Goal: Leave review/rating: Share an evaluation or opinion about a product, service, or content

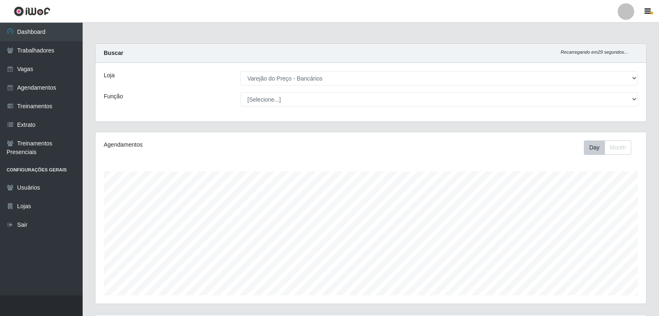
select select "157"
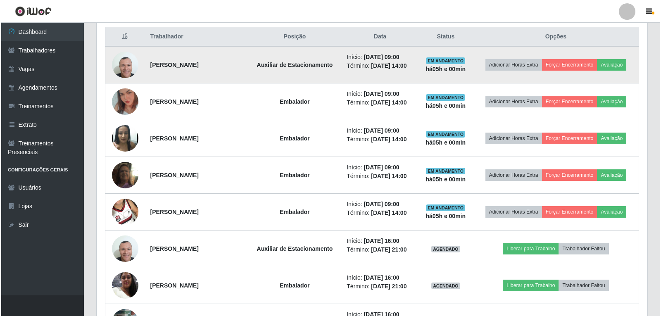
scroll to position [171, 551]
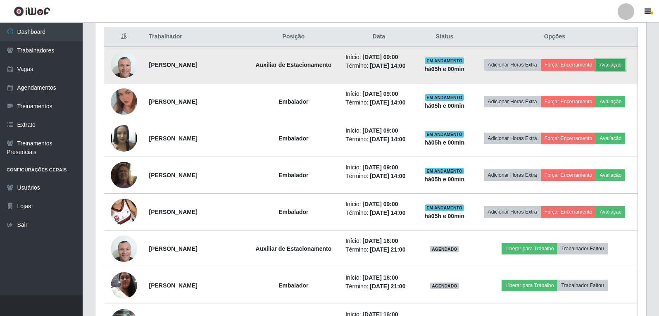
click at [616, 66] on button "Avaliação" at bounding box center [610, 65] width 29 height 12
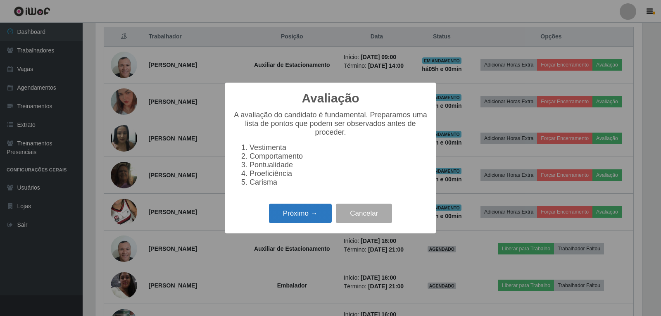
click at [294, 213] on button "Próximo →" at bounding box center [300, 213] width 63 height 19
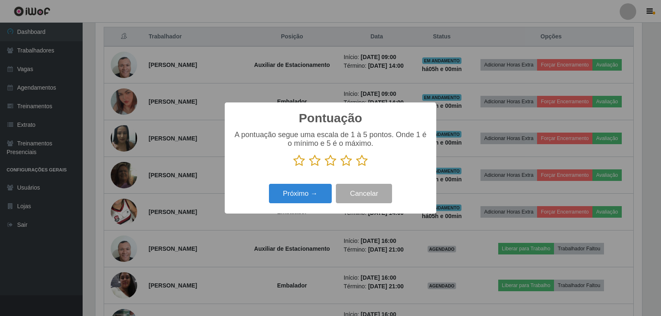
click at [364, 166] on icon at bounding box center [362, 161] width 12 height 12
click at [356, 167] on input "radio" at bounding box center [356, 167] width 0 height 0
click at [311, 197] on button "Próximo →" at bounding box center [300, 193] width 63 height 19
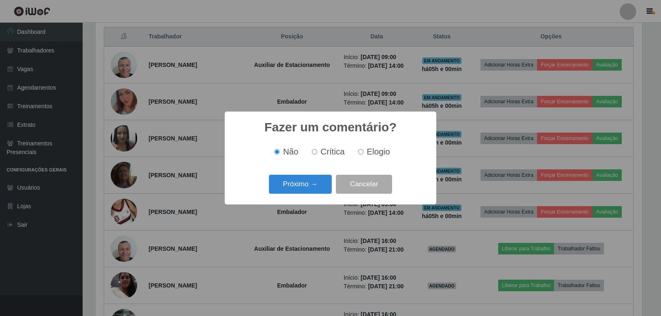
click at [376, 156] on span "Elogio" at bounding box center [378, 151] width 23 height 9
click at [364, 155] on input "Elogio" at bounding box center [360, 151] width 5 height 5
radio input "true"
click at [306, 191] on button "Próximo →" at bounding box center [300, 184] width 63 height 19
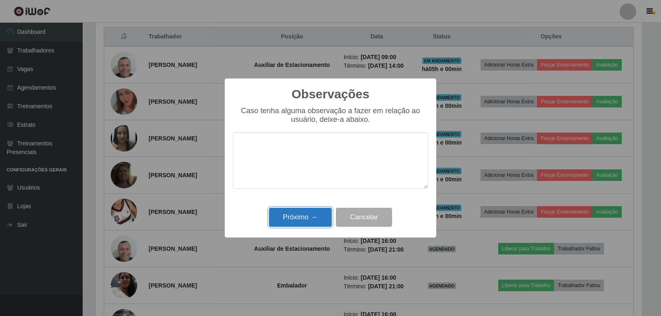
click at [302, 216] on button "Próximo →" at bounding box center [300, 217] width 63 height 19
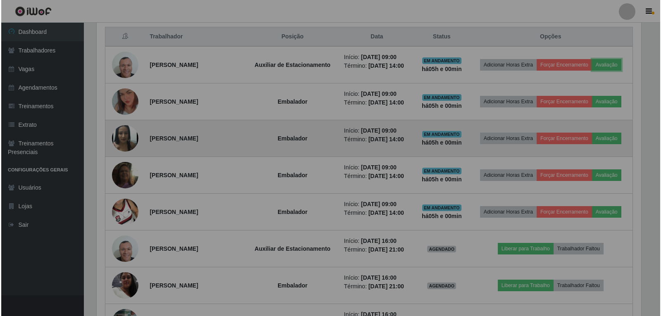
scroll to position [171, 551]
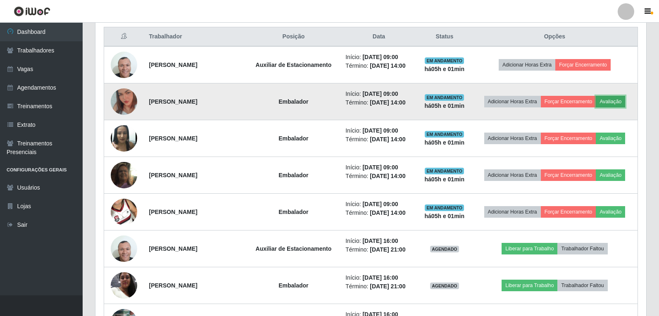
click at [619, 101] on button "Avaliação" at bounding box center [610, 102] width 29 height 12
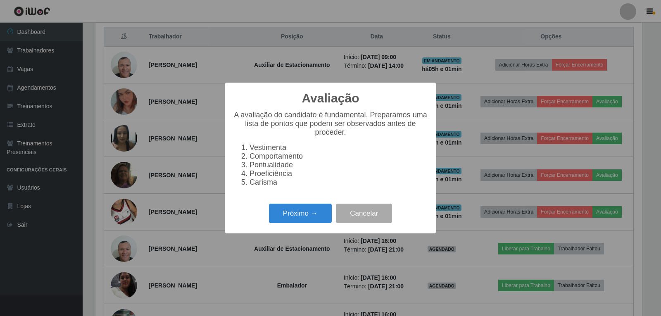
scroll to position [171, 547]
click at [300, 214] on button "Próximo →" at bounding box center [300, 213] width 63 height 19
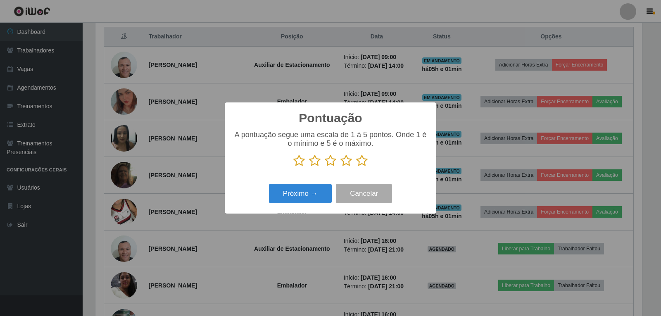
click at [369, 162] on p at bounding box center [330, 161] width 195 height 12
click at [364, 162] on icon at bounding box center [362, 161] width 12 height 12
click at [356, 167] on input "radio" at bounding box center [356, 167] width 0 height 0
click at [309, 194] on button "Próximo →" at bounding box center [300, 193] width 63 height 19
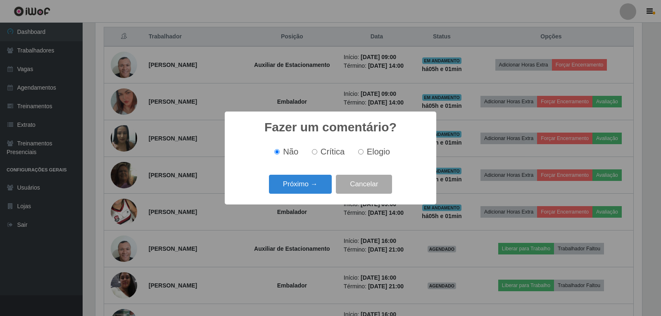
click at [373, 152] on span "Elogio" at bounding box center [378, 151] width 23 height 9
click at [364, 152] on input "Elogio" at bounding box center [360, 151] width 5 height 5
radio input "true"
click at [304, 183] on button "Próximo →" at bounding box center [300, 184] width 63 height 19
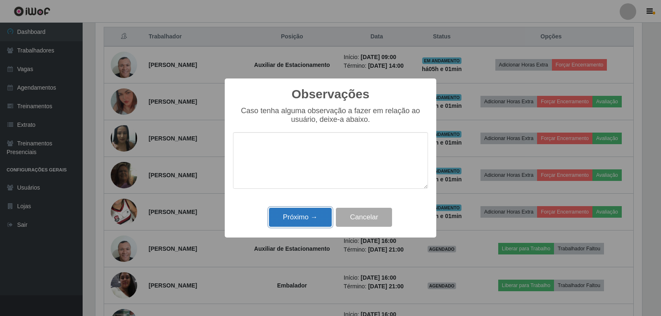
click at [312, 224] on button "Próximo →" at bounding box center [300, 217] width 63 height 19
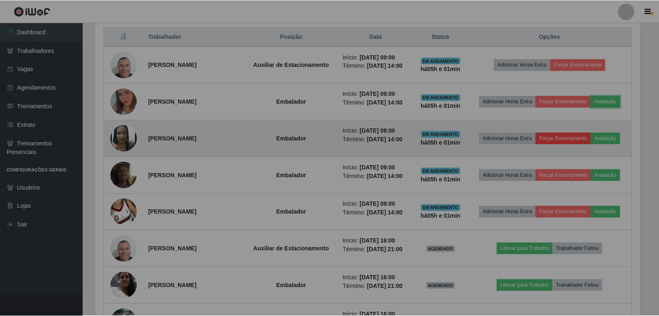
scroll to position [171, 551]
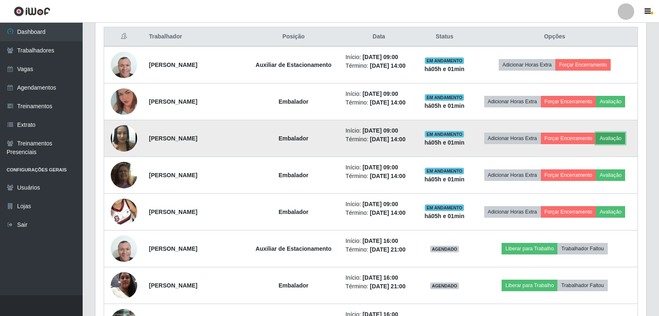
click at [609, 139] on button "Avaliação" at bounding box center [610, 139] width 29 height 12
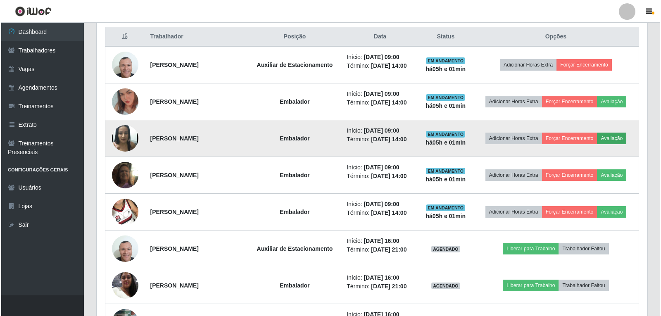
scroll to position [171, 547]
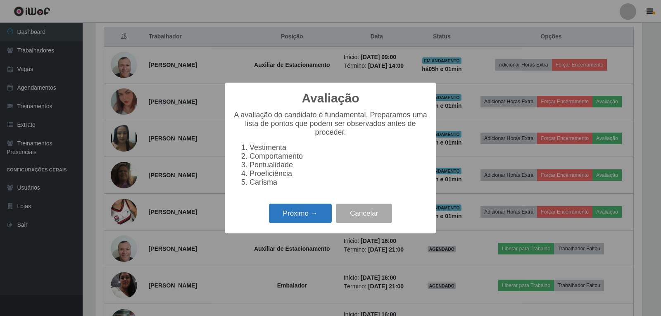
click at [308, 219] on button "Próximo →" at bounding box center [300, 213] width 63 height 19
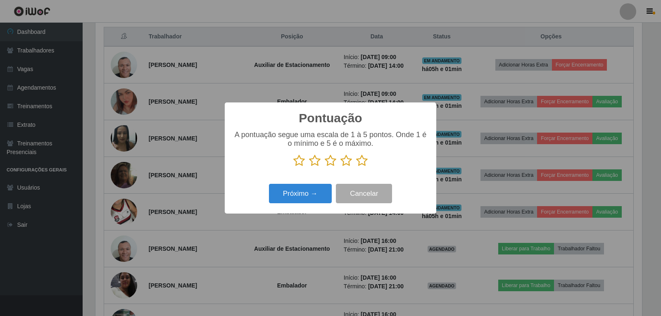
click at [365, 166] on icon at bounding box center [362, 161] width 12 height 12
click at [356, 167] on input "radio" at bounding box center [356, 167] width 0 height 0
click at [299, 194] on button "Próximo →" at bounding box center [300, 193] width 63 height 19
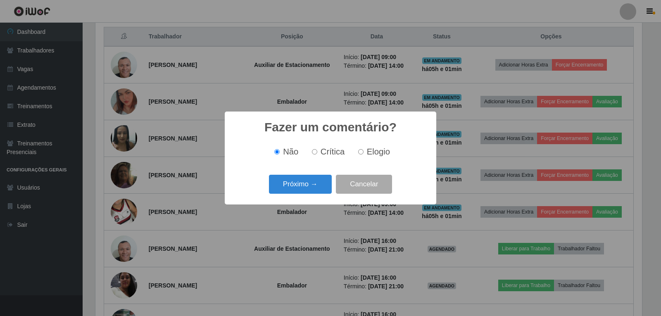
click at [372, 152] on span "Elogio" at bounding box center [378, 151] width 23 height 9
click at [364, 152] on input "Elogio" at bounding box center [360, 151] width 5 height 5
radio input "true"
click at [295, 185] on button "Próximo →" at bounding box center [300, 184] width 63 height 19
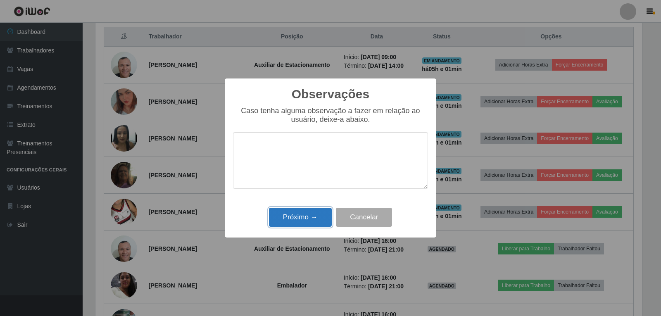
click at [313, 215] on button "Próximo →" at bounding box center [300, 217] width 63 height 19
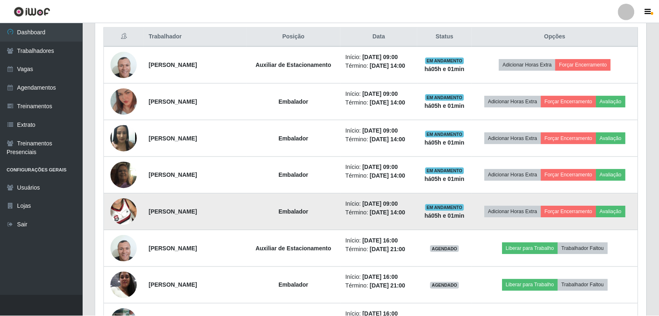
scroll to position [171, 551]
click at [612, 209] on button "Avaliação" at bounding box center [610, 212] width 29 height 12
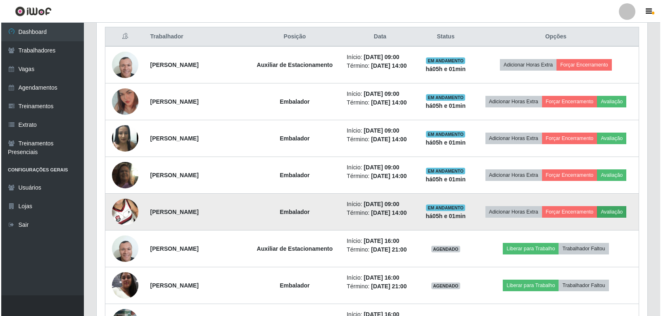
scroll to position [171, 547]
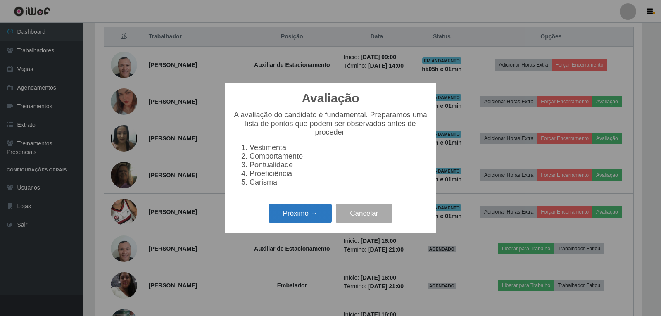
click at [301, 214] on button "Próximo →" at bounding box center [300, 213] width 63 height 19
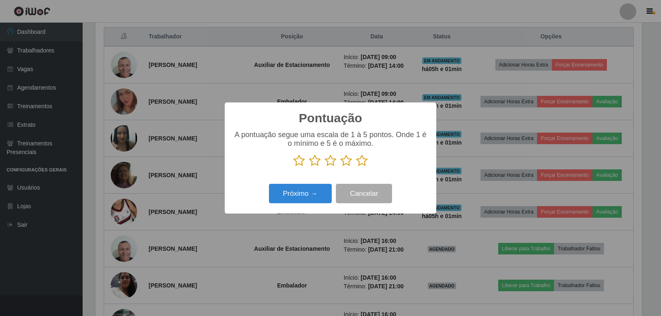
scroll to position [412969, 412594]
drag, startPoint x: 358, startPoint y: 163, endPoint x: 355, endPoint y: 176, distance: 13.0
click at [359, 163] on icon at bounding box center [362, 161] width 12 height 12
click at [356, 167] on input "radio" at bounding box center [356, 167] width 0 height 0
click at [324, 197] on button "Próximo →" at bounding box center [300, 193] width 63 height 19
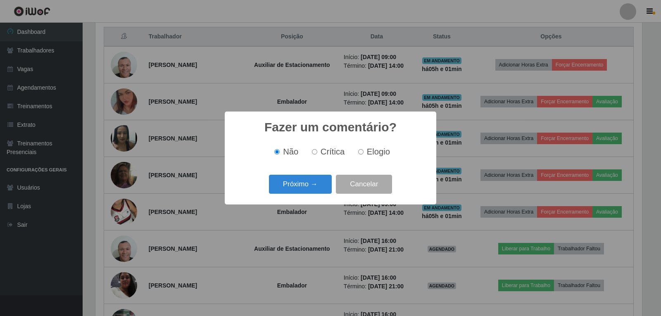
click at [393, 155] on div "Não Crítica Elogio" at bounding box center [330, 152] width 195 height 10
click at [383, 156] on span "Elogio" at bounding box center [378, 151] width 23 height 9
click at [364, 155] on input "Elogio" at bounding box center [360, 151] width 5 height 5
radio input "true"
click at [299, 189] on button "Próximo →" at bounding box center [300, 184] width 63 height 19
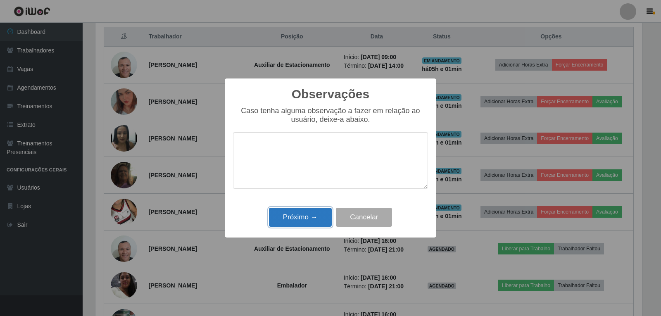
click at [299, 226] on button "Próximo →" at bounding box center [300, 217] width 63 height 19
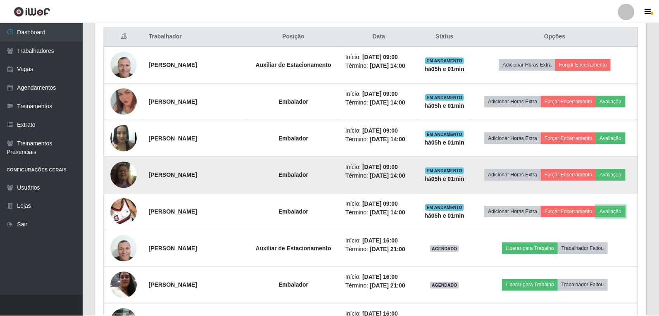
scroll to position [171, 551]
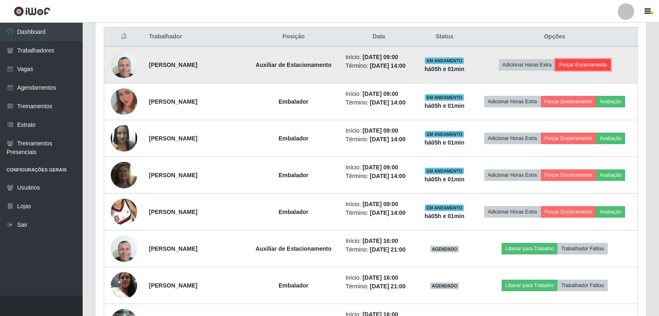
click at [595, 67] on button "Forçar Encerramento" at bounding box center [582, 65] width 55 height 12
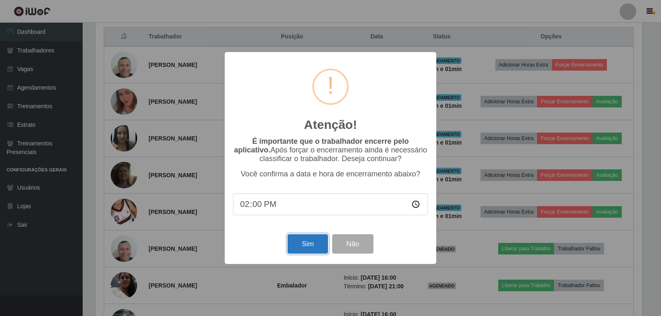
click at [303, 245] on button "Sim" at bounding box center [308, 243] width 40 height 19
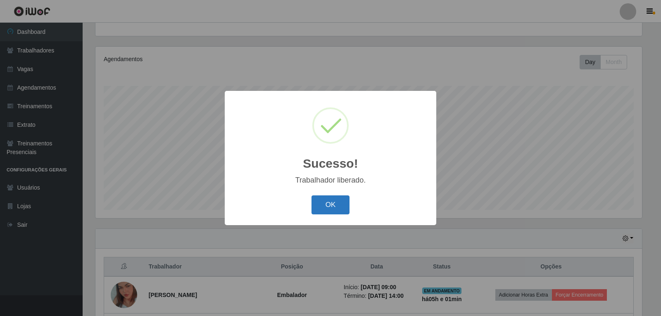
click at [339, 199] on button "OK" at bounding box center [331, 204] width 38 height 19
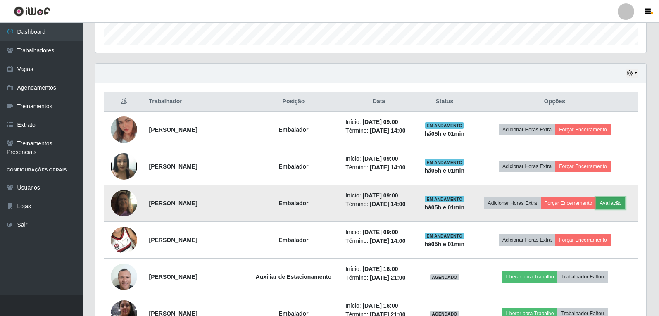
click at [623, 201] on button "Avaliação" at bounding box center [610, 203] width 29 height 12
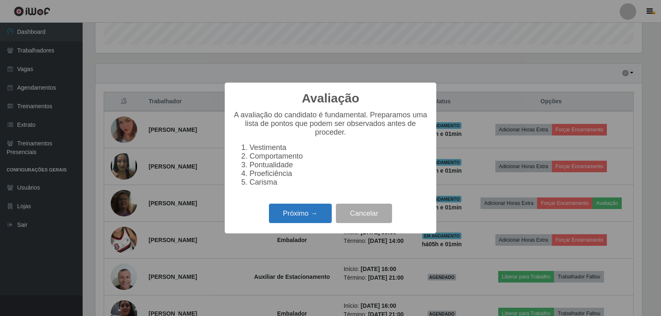
click at [313, 223] on button "Próximo →" at bounding box center [300, 213] width 63 height 19
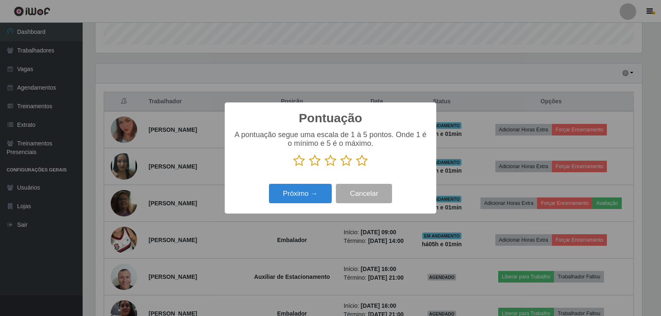
click at [364, 164] on icon at bounding box center [362, 161] width 12 height 12
click at [356, 167] on input "radio" at bounding box center [356, 167] width 0 height 0
click at [303, 193] on button "Próximo →" at bounding box center [300, 193] width 63 height 19
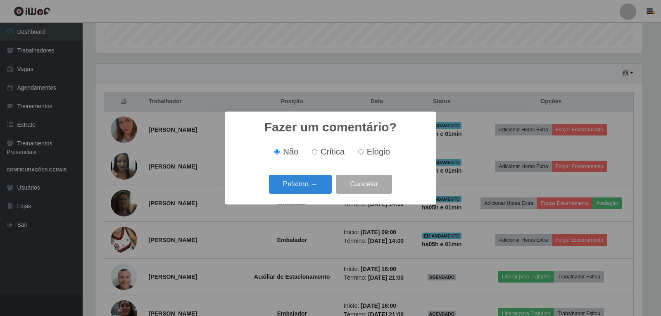
click at [378, 150] on span "Elogio" at bounding box center [378, 151] width 23 height 9
click at [364, 150] on input "Elogio" at bounding box center [360, 151] width 5 height 5
radio input "true"
click at [288, 183] on button "Próximo →" at bounding box center [300, 184] width 63 height 19
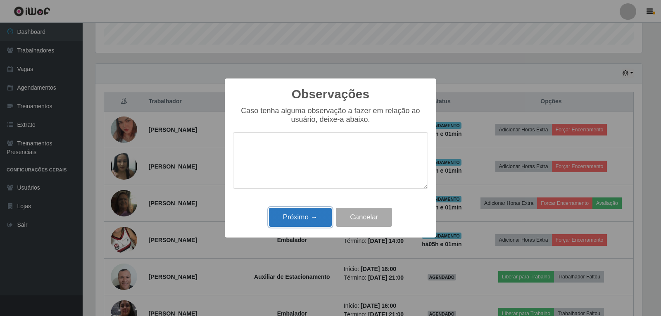
click at [315, 215] on button "Próximo →" at bounding box center [300, 217] width 63 height 19
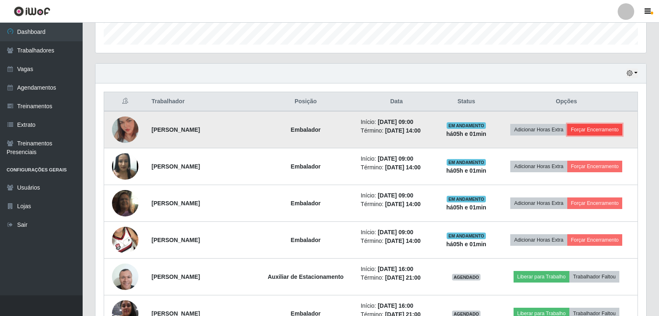
click at [588, 134] on button "Forçar Encerramento" at bounding box center [594, 130] width 55 height 12
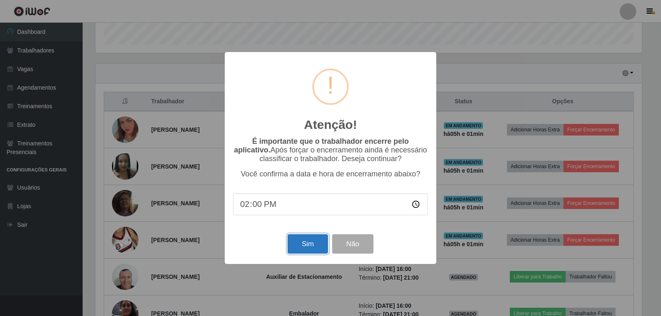
click at [306, 246] on button "Sim" at bounding box center [308, 243] width 40 height 19
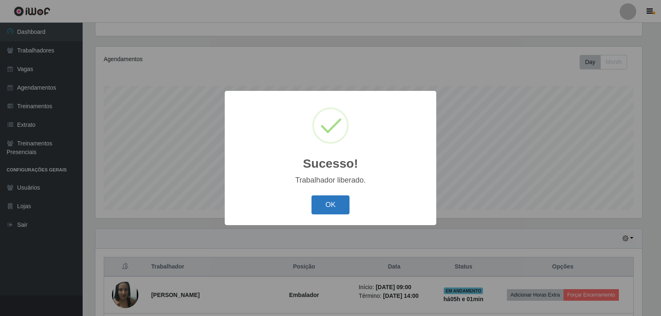
click at [321, 209] on button "OK" at bounding box center [331, 204] width 38 height 19
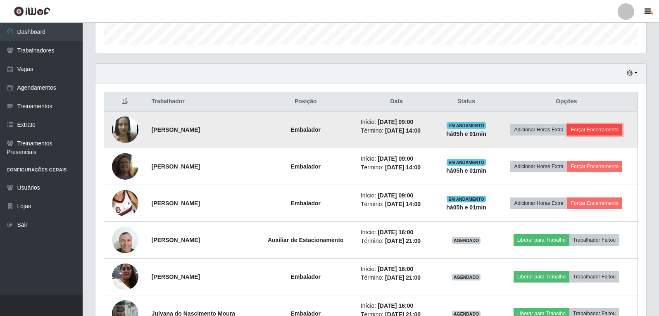
click at [577, 128] on button "Forçar Encerramento" at bounding box center [594, 130] width 55 height 12
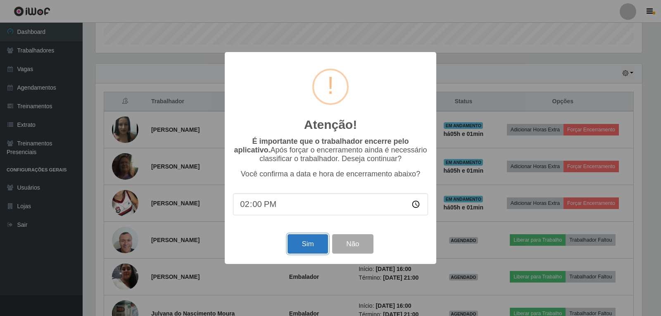
click at [290, 243] on button "Sim" at bounding box center [308, 243] width 40 height 19
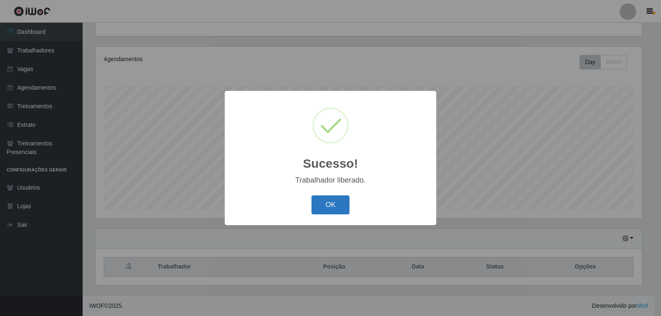
click at [314, 211] on button "OK" at bounding box center [331, 204] width 38 height 19
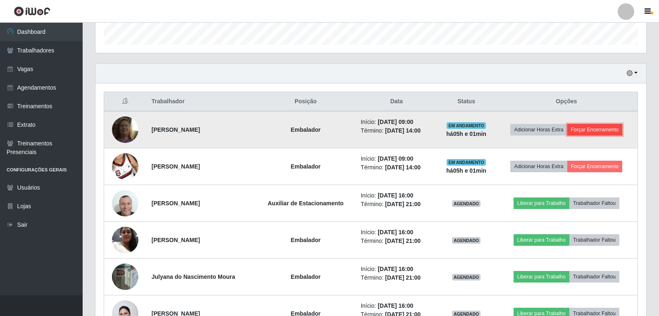
click at [616, 136] on button "Forçar Encerramento" at bounding box center [594, 130] width 55 height 12
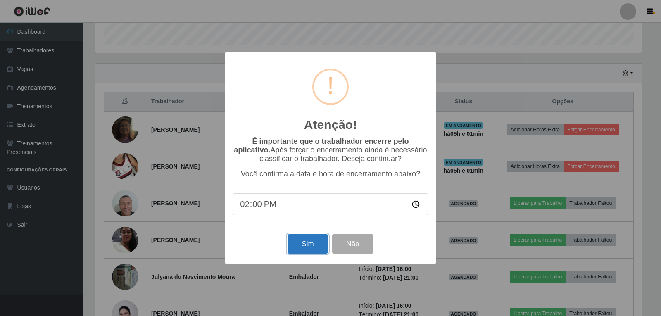
click at [298, 247] on button "Sim" at bounding box center [308, 243] width 40 height 19
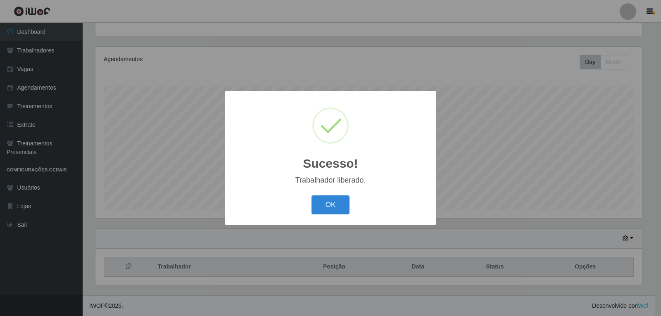
click at [336, 205] on button "OK" at bounding box center [331, 204] width 38 height 19
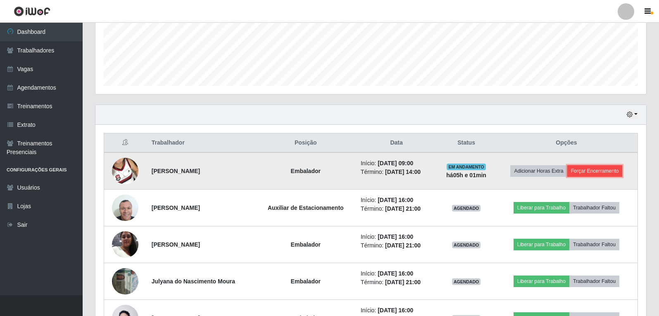
click at [606, 169] on button "Forçar Encerramento" at bounding box center [594, 171] width 55 height 12
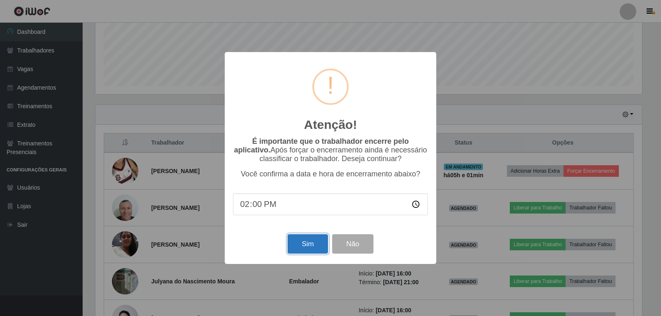
click at [309, 246] on button "Sim" at bounding box center [308, 243] width 40 height 19
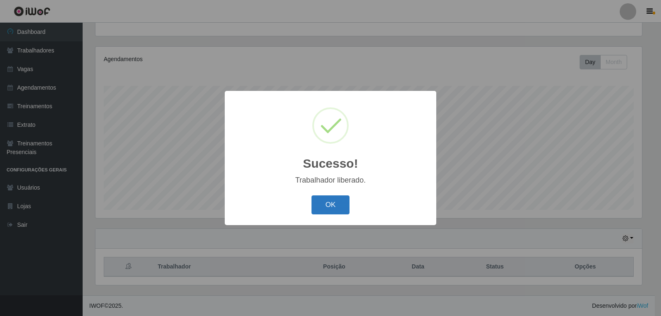
click at [334, 214] on button "OK" at bounding box center [331, 204] width 38 height 19
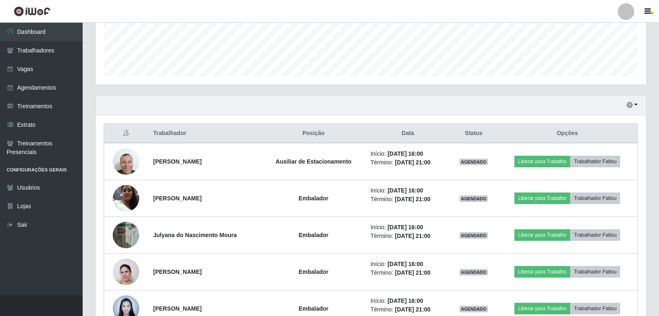
scroll to position [178, 0]
